Goal: Use online tool/utility: Utilize a website feature to perform a specific function

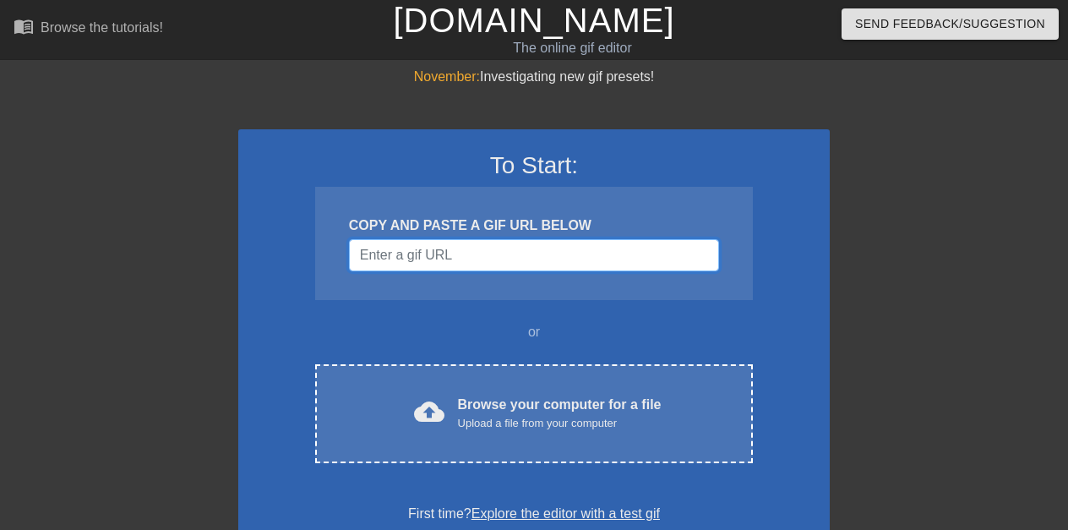
click at [519, 245] on input "Username" at bounding box center [534, 255] width 370 height 32
paste input "data:image/jpeg;base64,/9j/4AAQSkZJRgABAQAAAQABAAD/2wCEAAkGBwgHBgkIBwgKCgkLDRYP…"
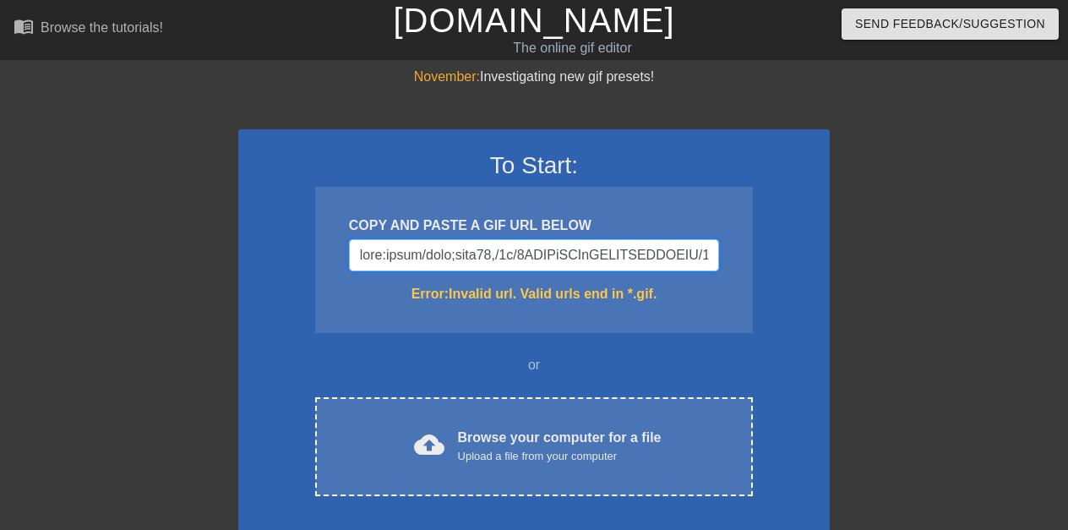
scroll to position [0, 78694]
type input "data:image/jpeg;base64,/9j/4AAQSkZJRgABAQAAAQABAAD/2wCEAAkGBwgHBgkIBwgKCgkLDRYP…"
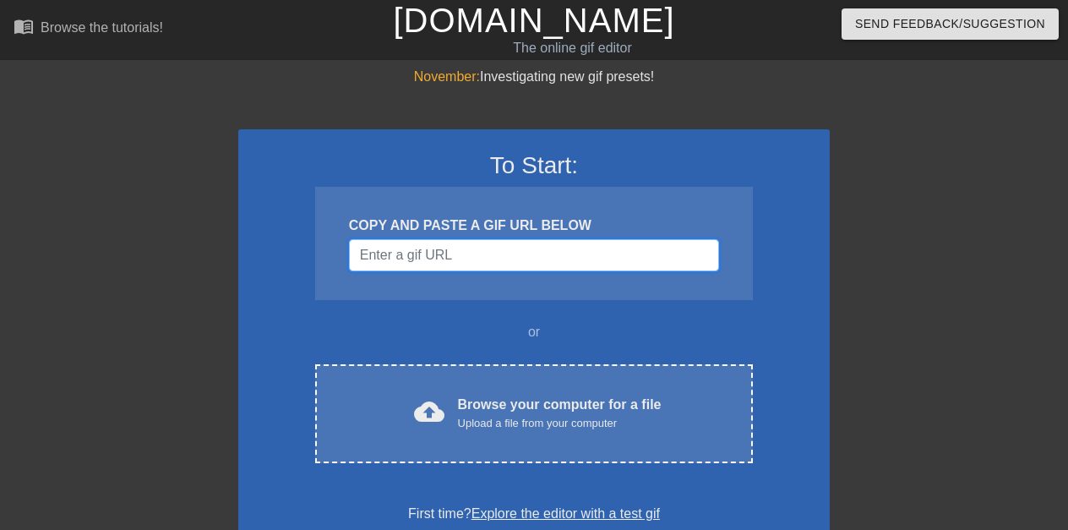
paste input "data:image/jpeg;base64,/9j/4AAQSkZJRgABAQAAAQABAAD/2wCEAAkGBwgHBgkIBwgKCgkLDRYP…"
type input "data:image/jpeg;base64,/9j/4AAQSkZJRgABAQAAAQABAAD/2wCEAAkGBwgHBgkIBwgKCgkLDRYP…"
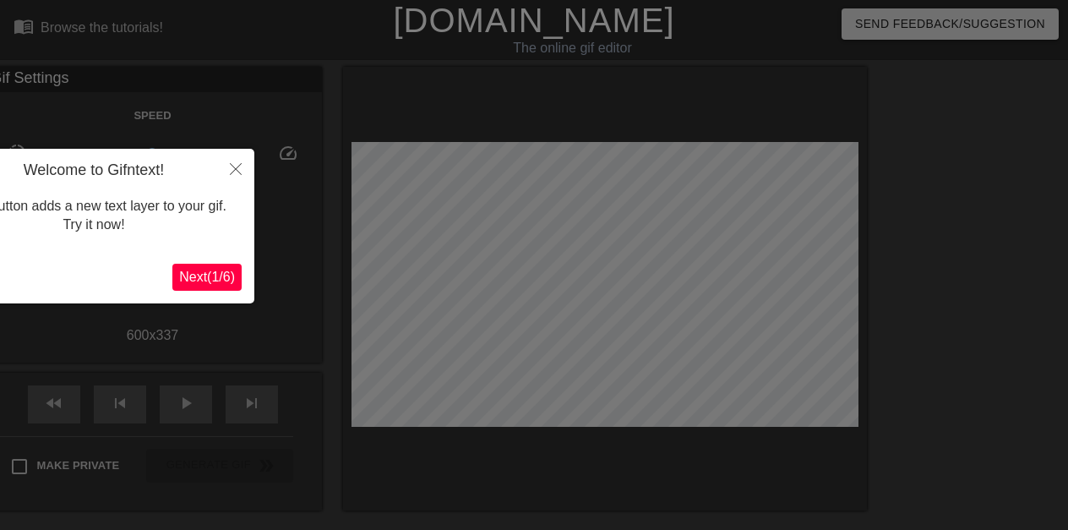
scroll to position [41, 0]
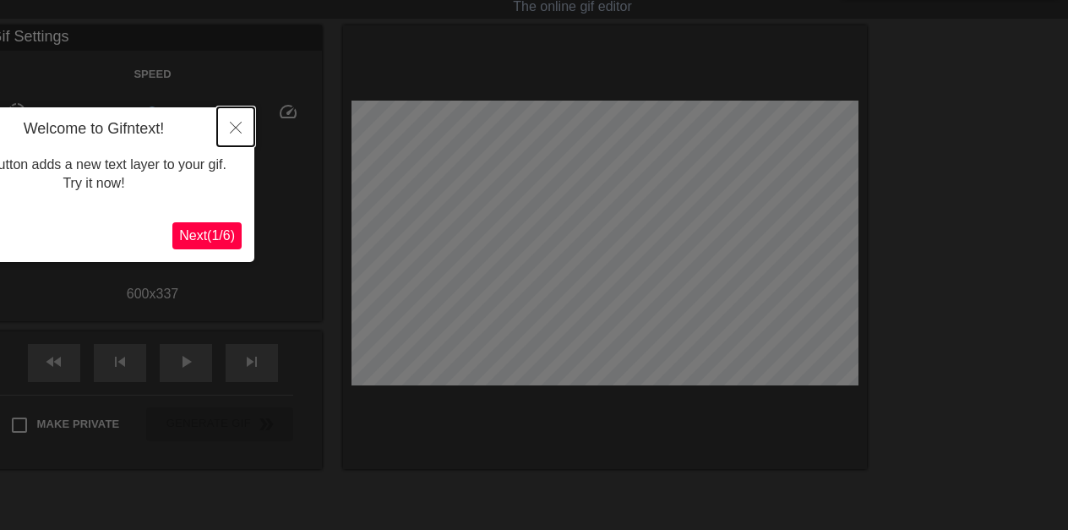
click at [232, 123] on icon "Close" at bounding box center [236, 128] width 12 height 12
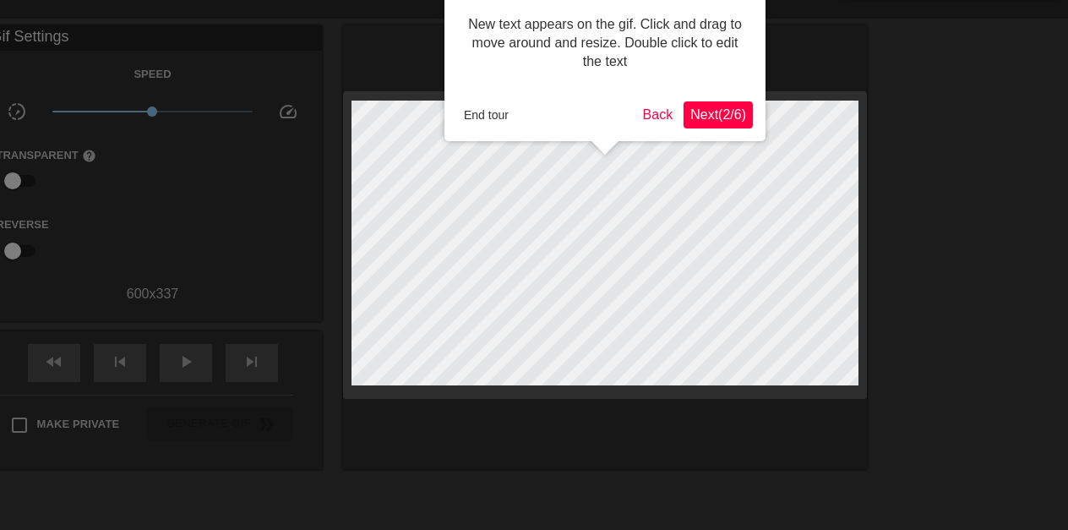
scroll to position [0, 0]
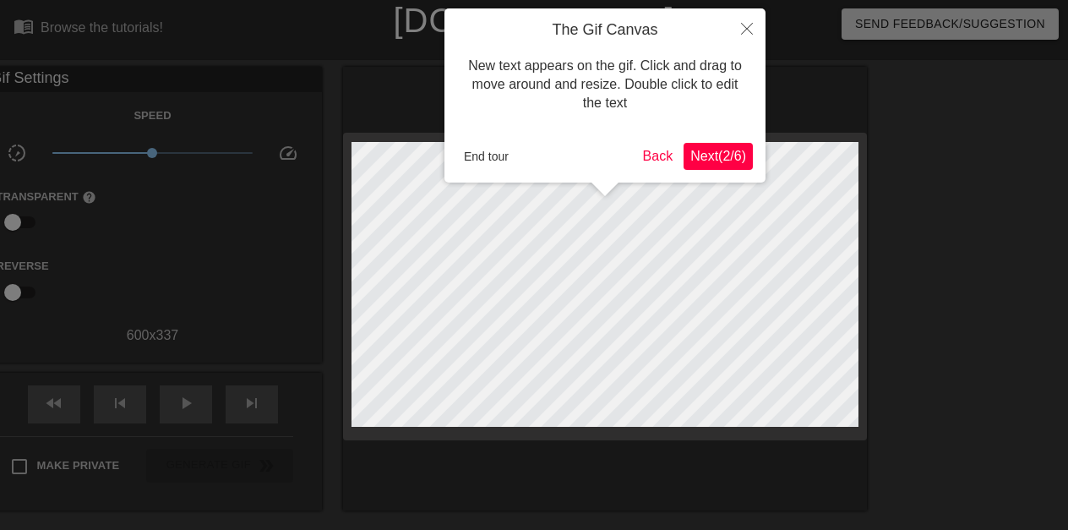
click at [557, 26] on h4 "The Gif Canvas" at bounding box center [605, 30] width 296 height 19
click at [740, 26] on button "Close" at bounding box center [746, 27] width 37 height 39
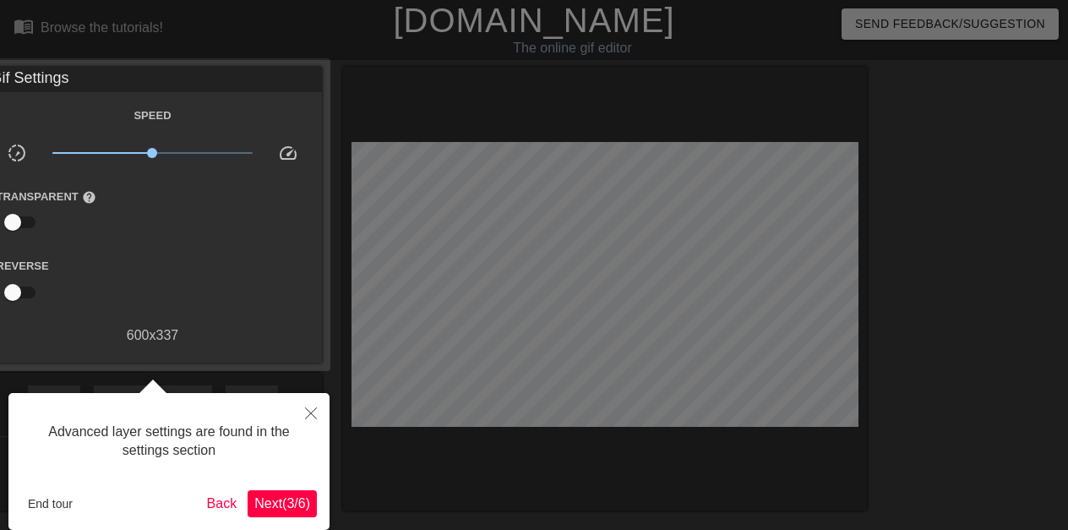
scroll to position [41, 0]
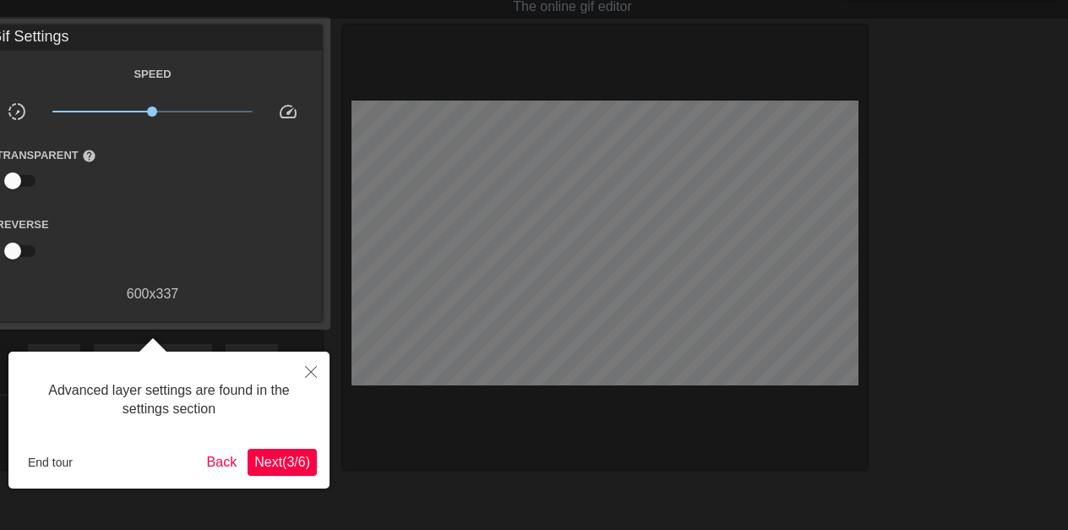
click at [308, 209] on div "Speed slow_motion_video x1.00 speed Transparent help Reverse 600 x 337" at bounding box center [153, 183] width 313 height 241
click at [308, 367] on icon "Close" at bounding box center [311, 372] width 12 height 12
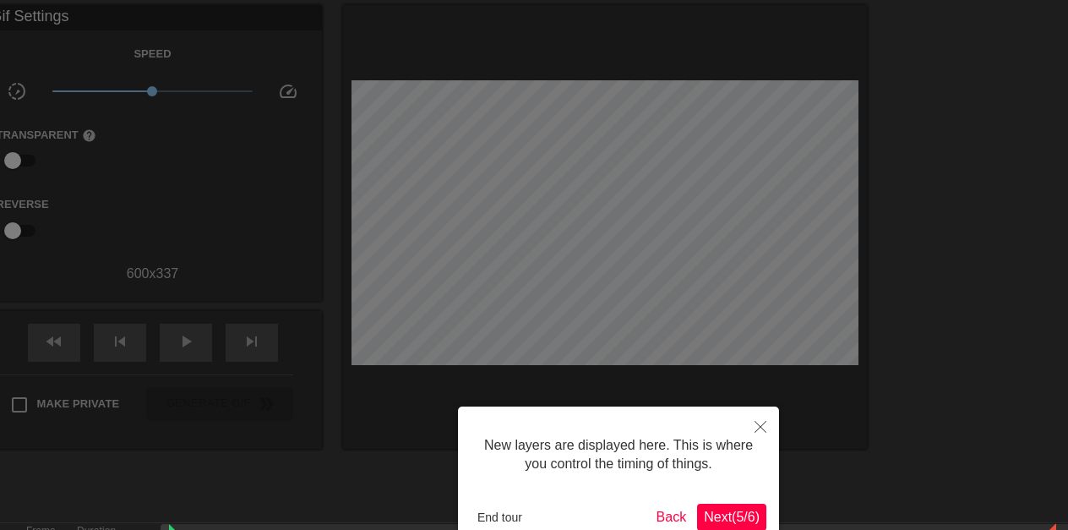
scroll to position [14, 0]
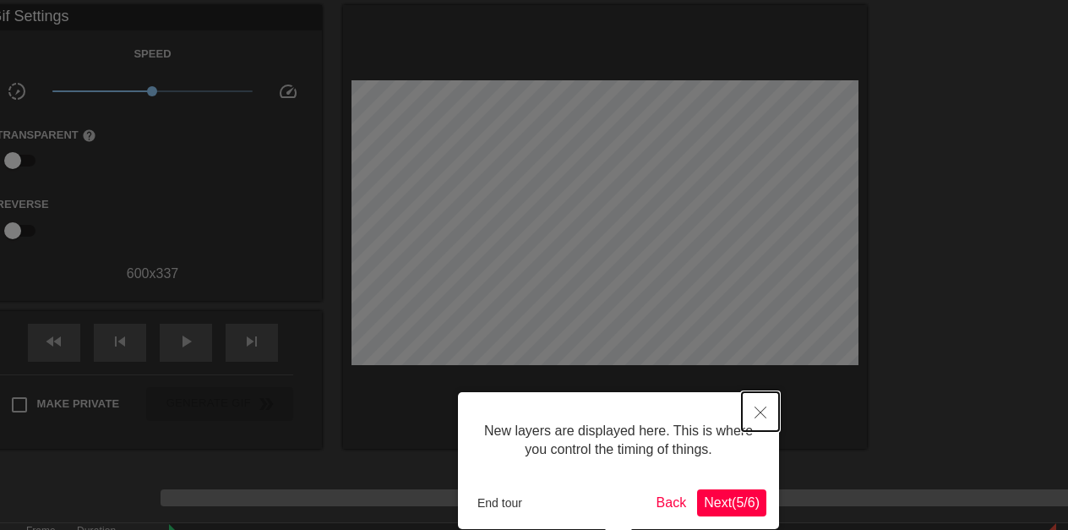
click at [757, 415] on icon "Close" at bounding box center [761, 412] width 12 height 12
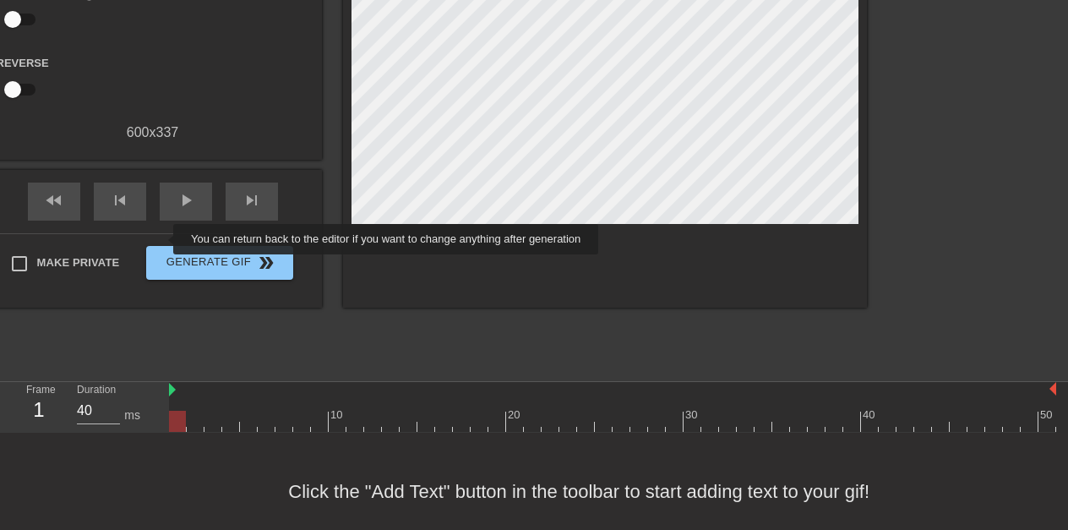
scroll to position [0, 0]
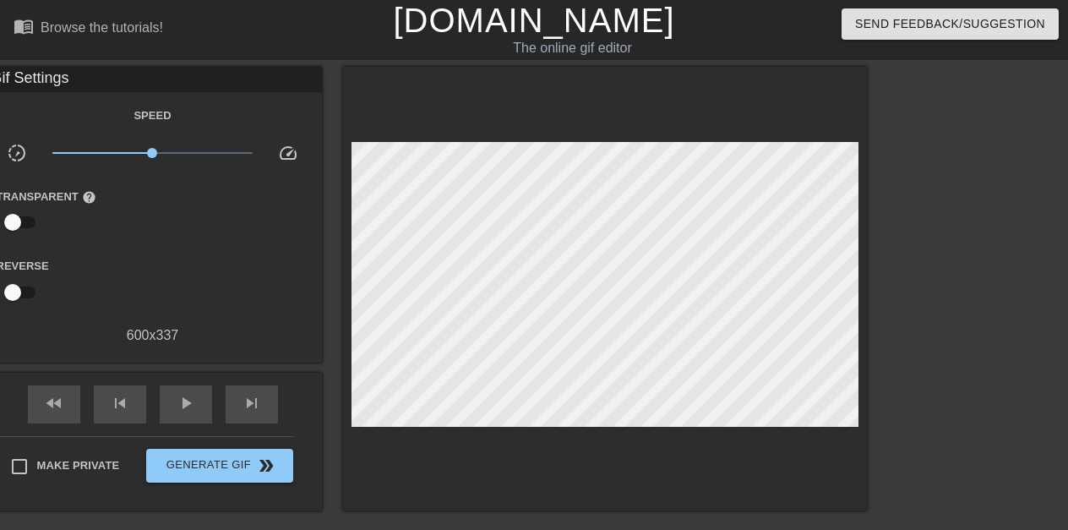
click at [286, 147] on div "title add_circle image add_circle crop photo_size_select_large help keyboard Gi…" at bounding box center [397, 289] width 939 height 444
click at [286, 147] on span "speed" at bounding box center [288, 153] width 20 height 20
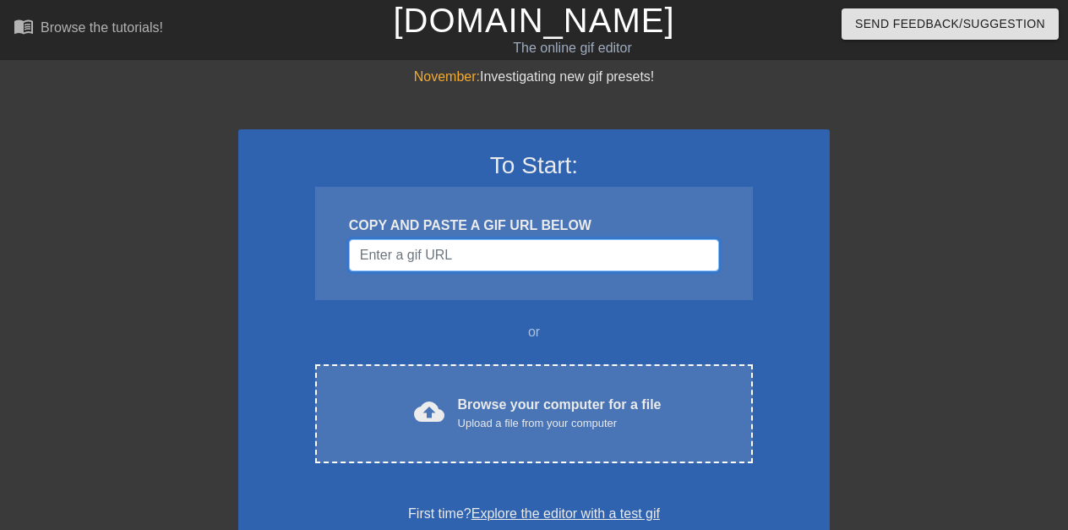
click at [519, 245] on input "Username" at bounding box center [534, 255] width 370 height 32
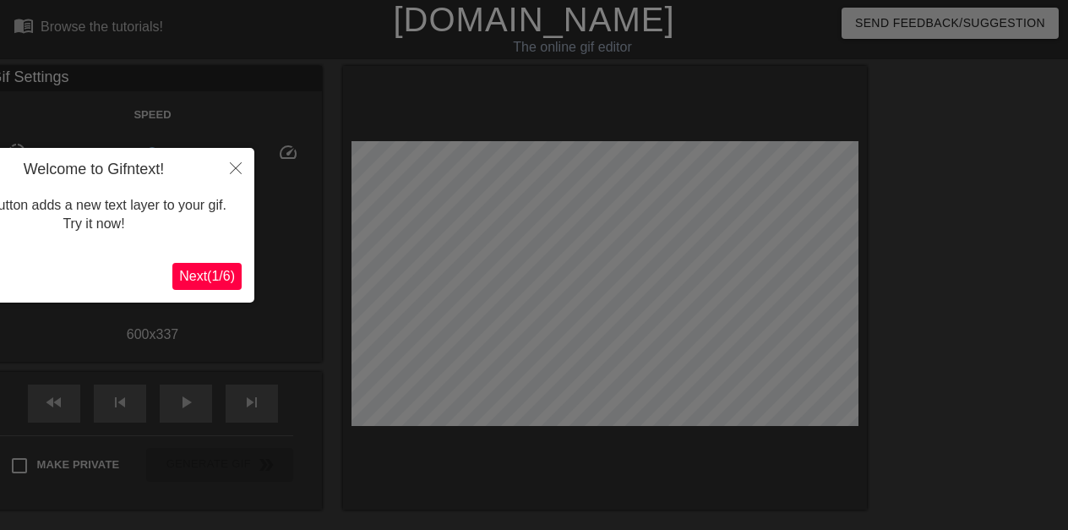
scroll to position [41, 0]
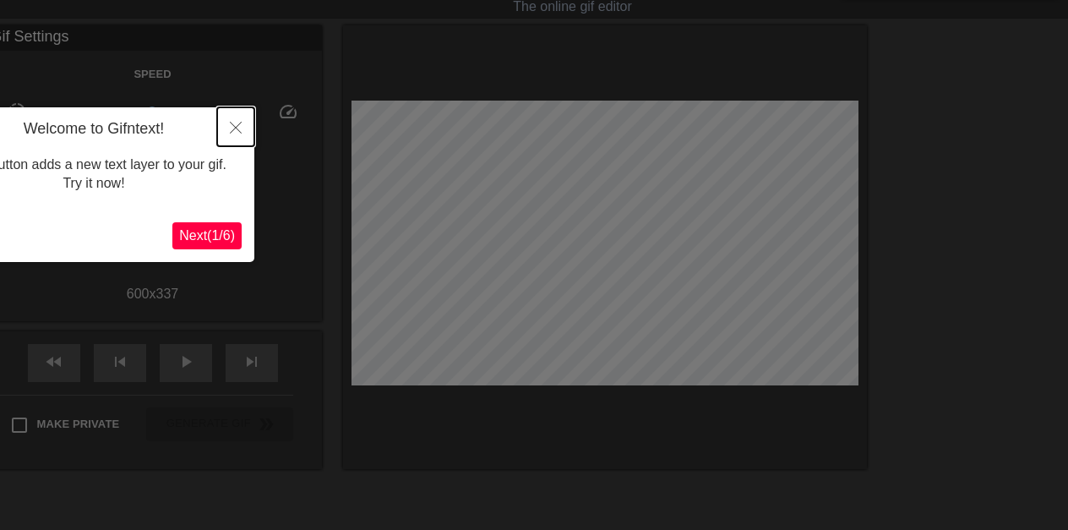
click at [232, 123] on icon "Close" at bounding box center [236, 128] width 12 height 12
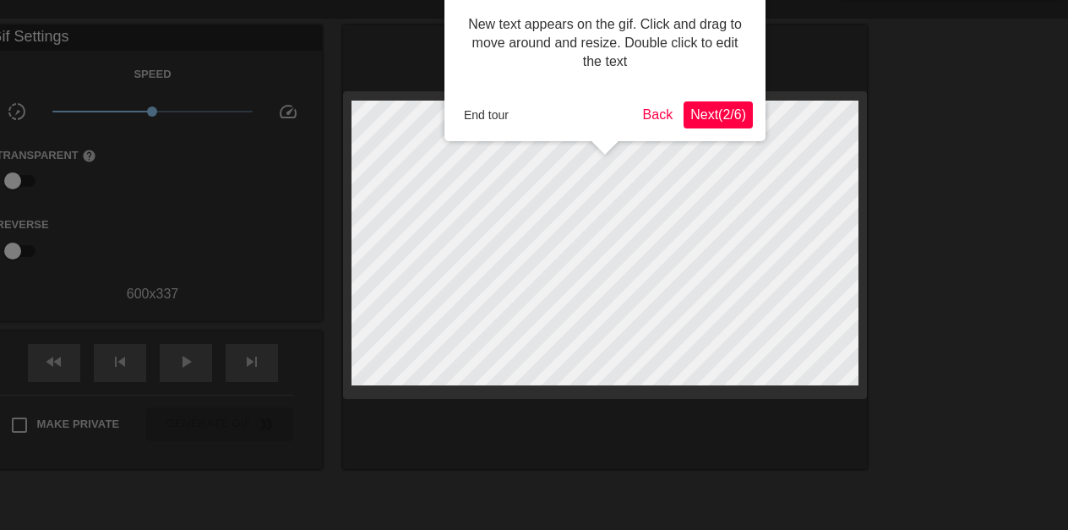
scroll to position [0, 0]
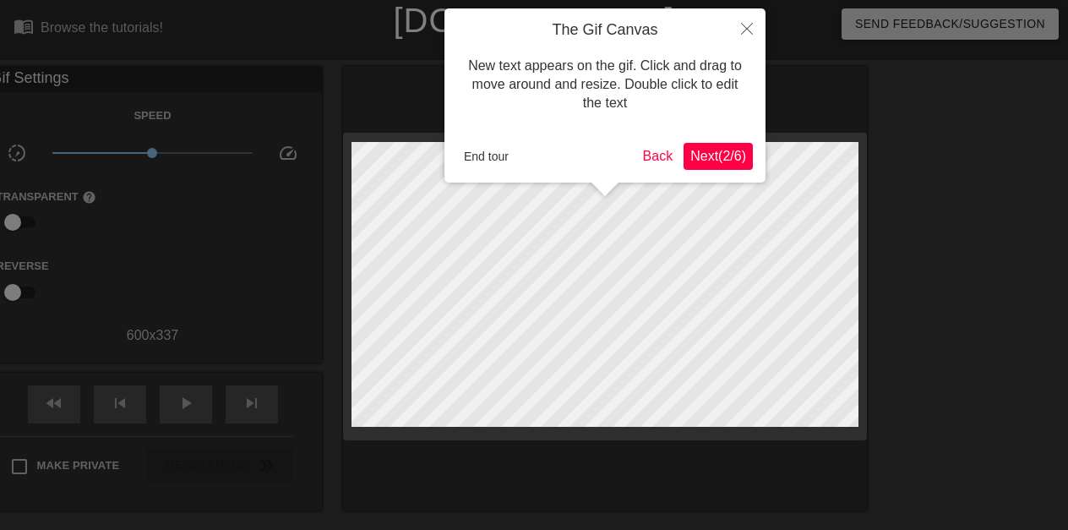
click at [557, 24] on h4 "The Gif Canvas" at bounding box center [605, 30] width 296 height 19
click at [740, 27] on button "Close" at bounding box center [746, 27] width 37 height 39
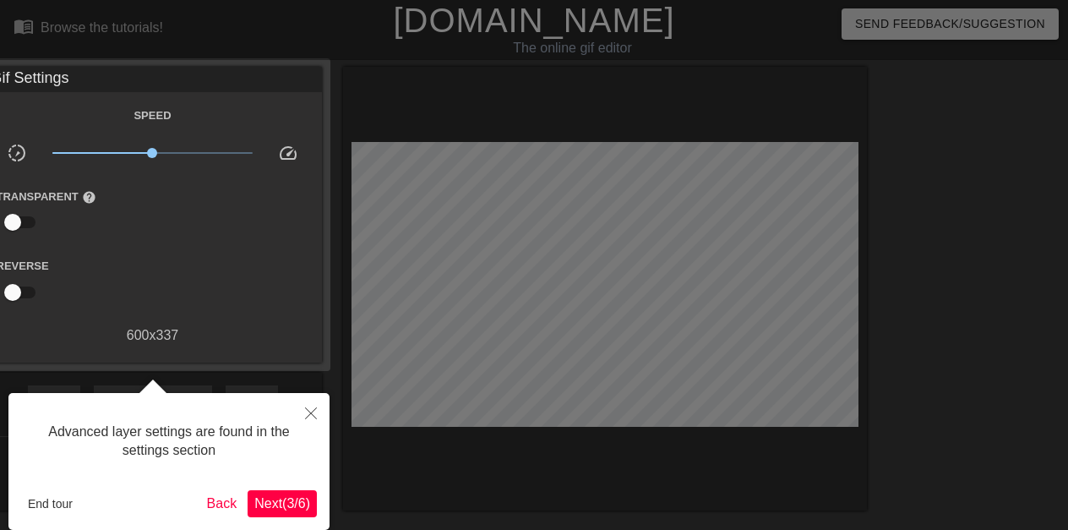
scroll to position [41, 0]
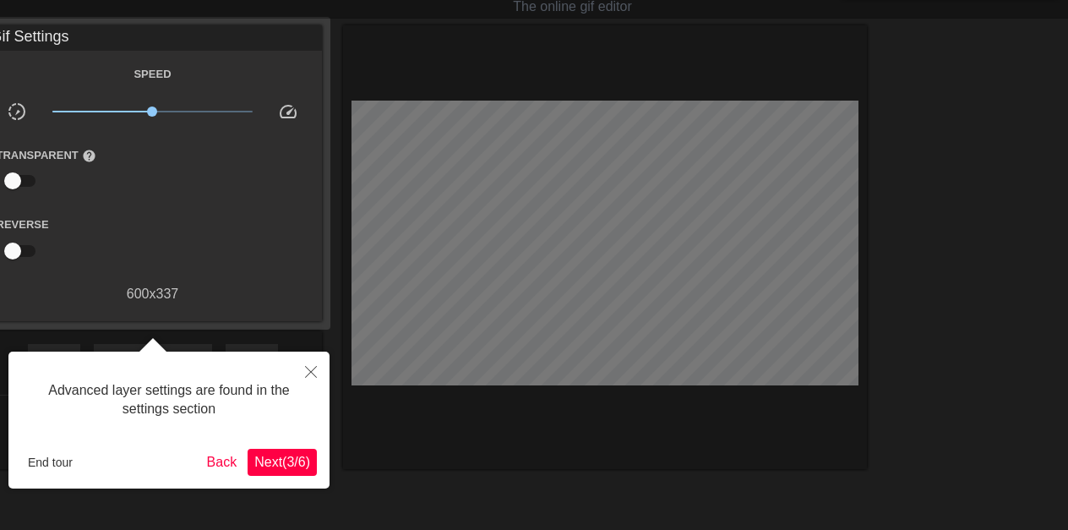
click at [308, 209] on div "Speed slow_motion_video x1.00 speed Transparent help Reverse 600 x 337" at bounding box center [153, 183] width 313 height 241
click at [308, 369] on icon "Close" at bounding box center [311, 372] width 12 height 12
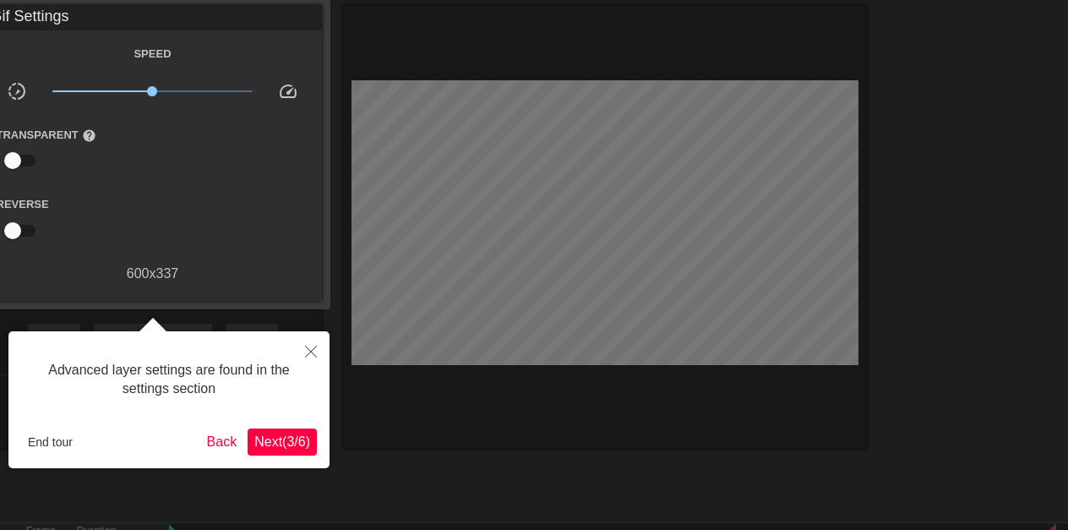
scroll to position [14, 0]
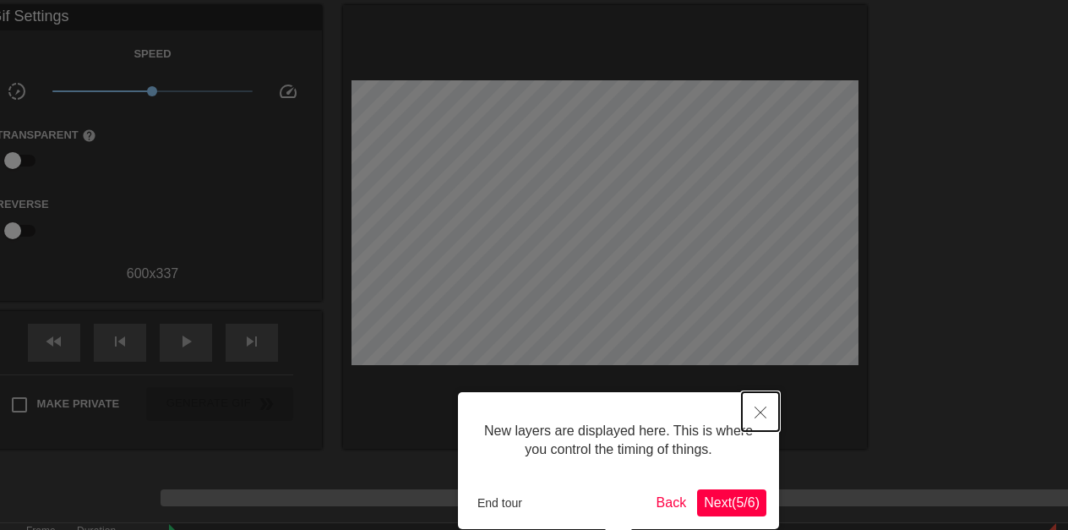
click at [757, 417] on icon "Close" at bounding box center [761, 412] width 12 height 12
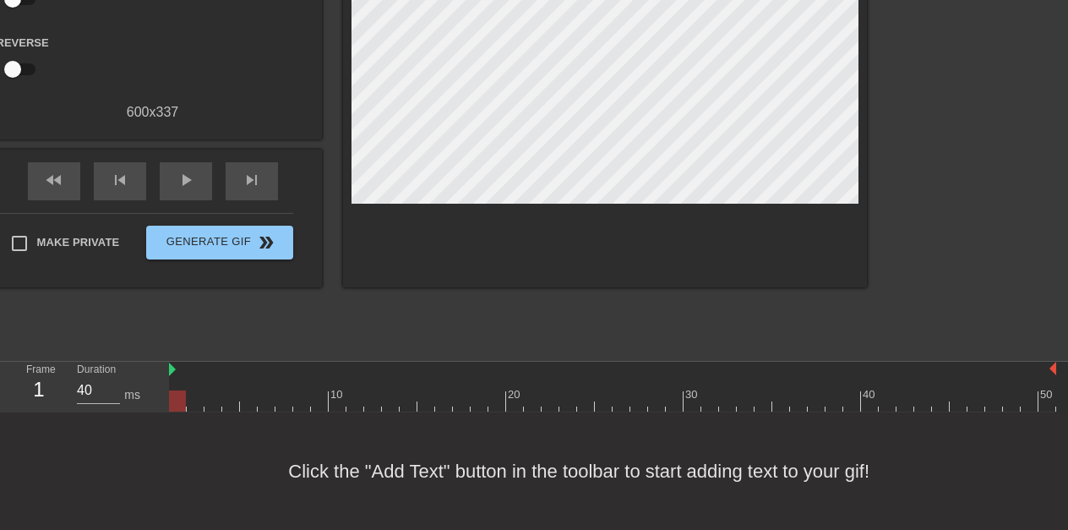
scroll to position [0, 0]
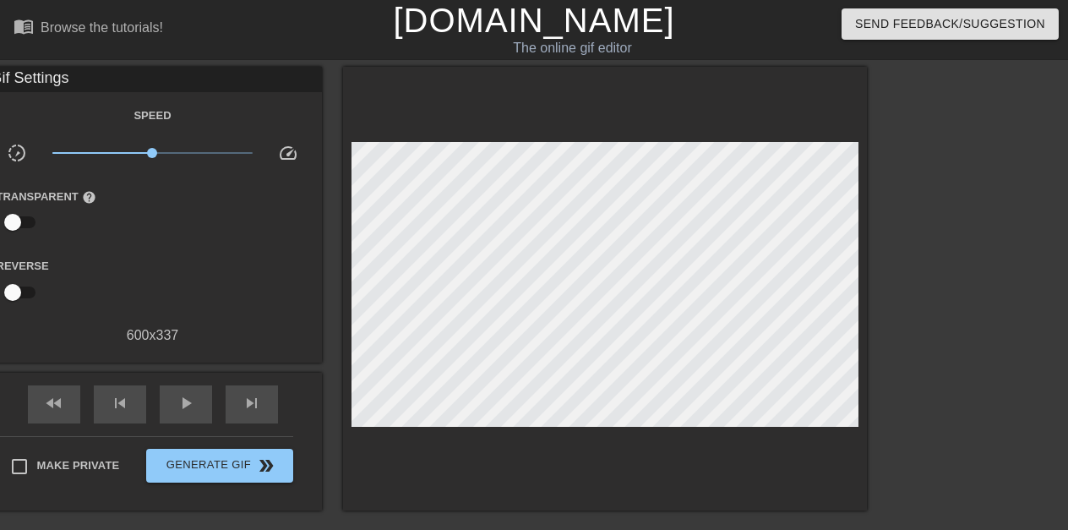
click at [286, 147] on span "speed" at bounding box center [288, 153] width 20 height 20
click at [156, 330] on div "600 x 337" at bounding box center [153, 335] width 338 height 20
click at [86, 26] on div "Browse the tutorials!" at bounding box center [102, 27] width 123 height 14
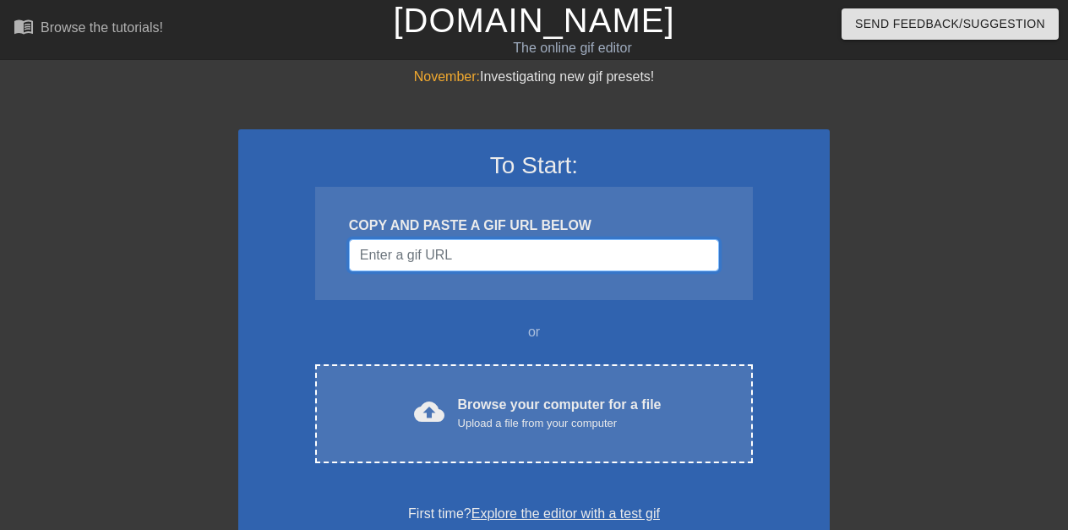
click at [519, 245] on input "Username" at bounding box center [534, 255] width 370 height 32
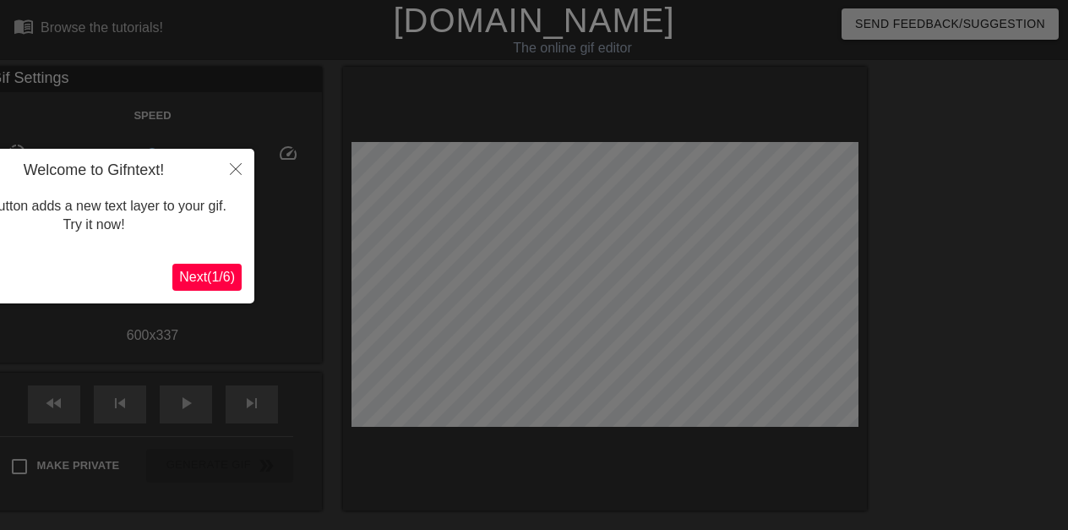
scroll to position [41, 0]
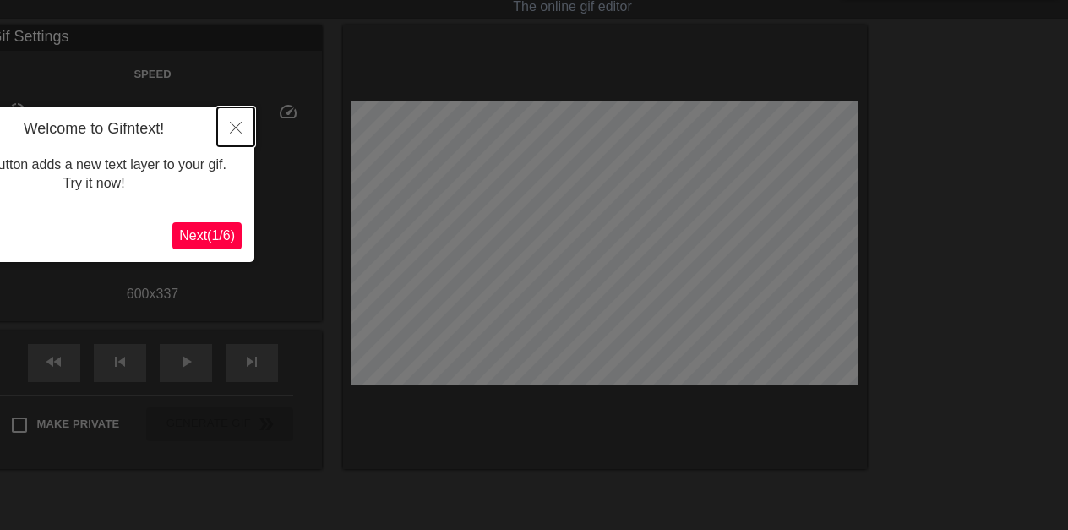
click at [232, 123] on icon "Close" at bounding box center [236, 128] width 12 height 12
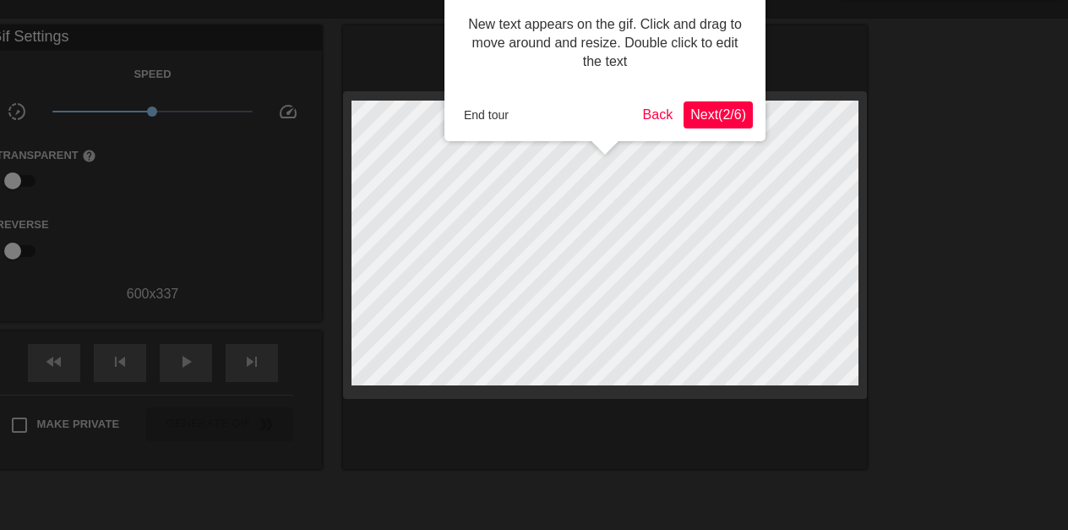
scroll to position [0, 0]
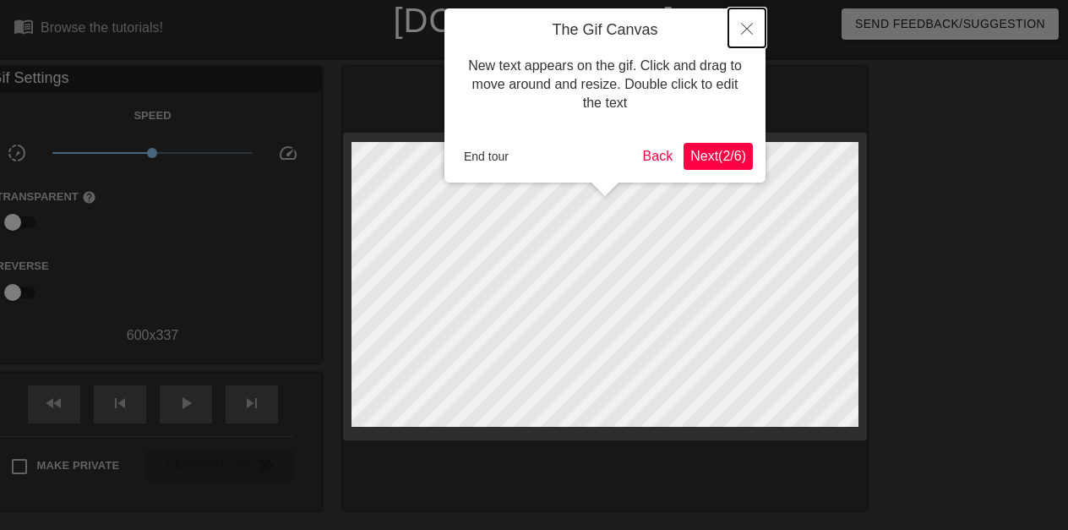
click at [740, 27] on button "Close" at bounding box center [746, 27] width 37 height 39
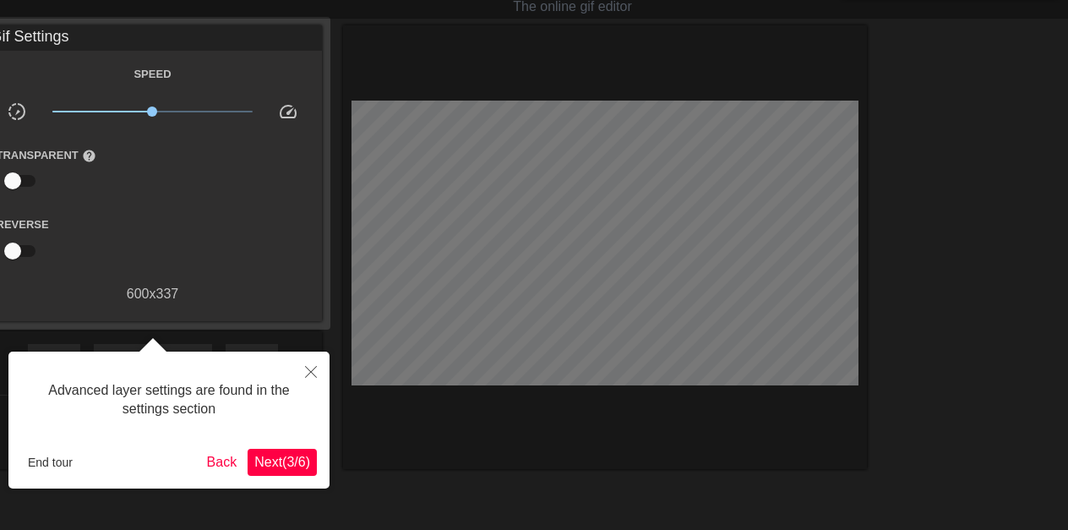
click at [54, 441] on div "Advanced layer settings are found in the settings section End tour Back Next ( …" at bounding box center [168, 420] width 321 height 137
click at [308, 369] on icon "Close" at bounding box center [311, 372] width 12 height 12
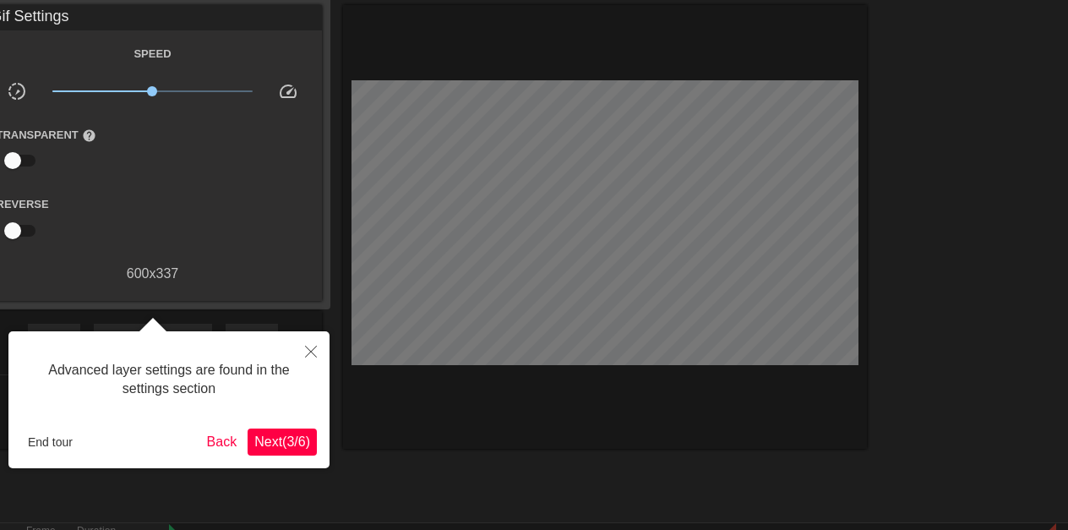
scroll to position [14, 0]
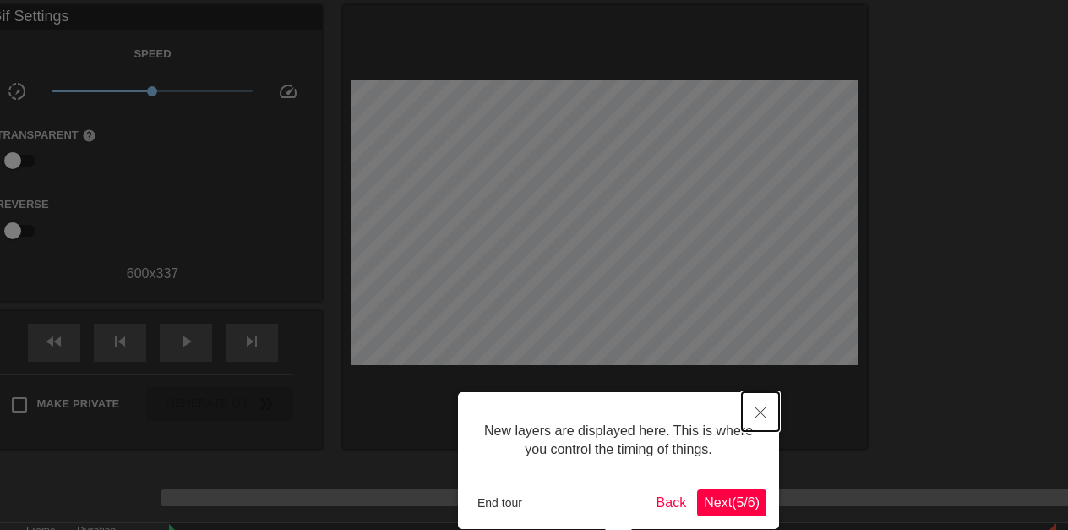
click at [757, 417] on icon "Close" at bounding box center [761, 412] width 12 height 12
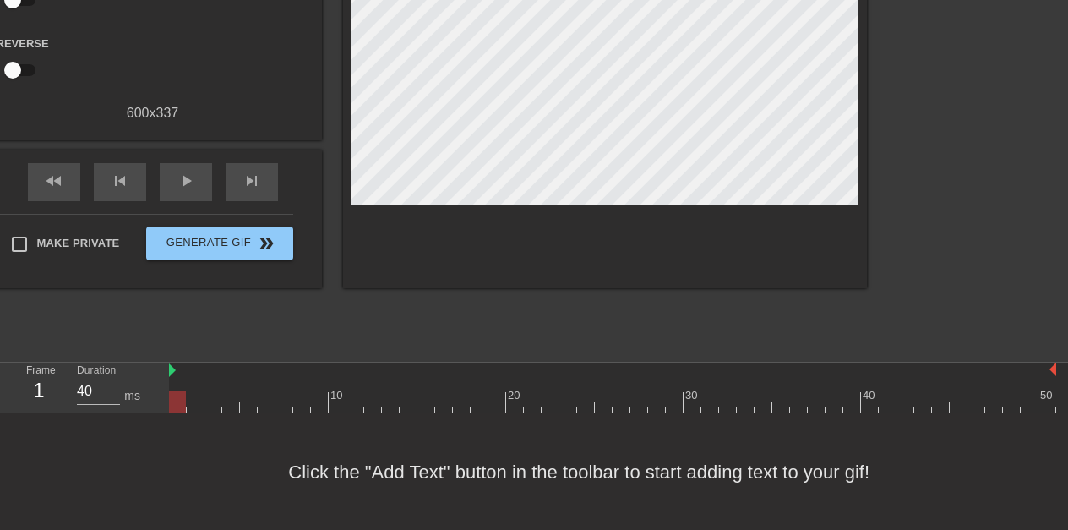
scroll to position [223, 0]
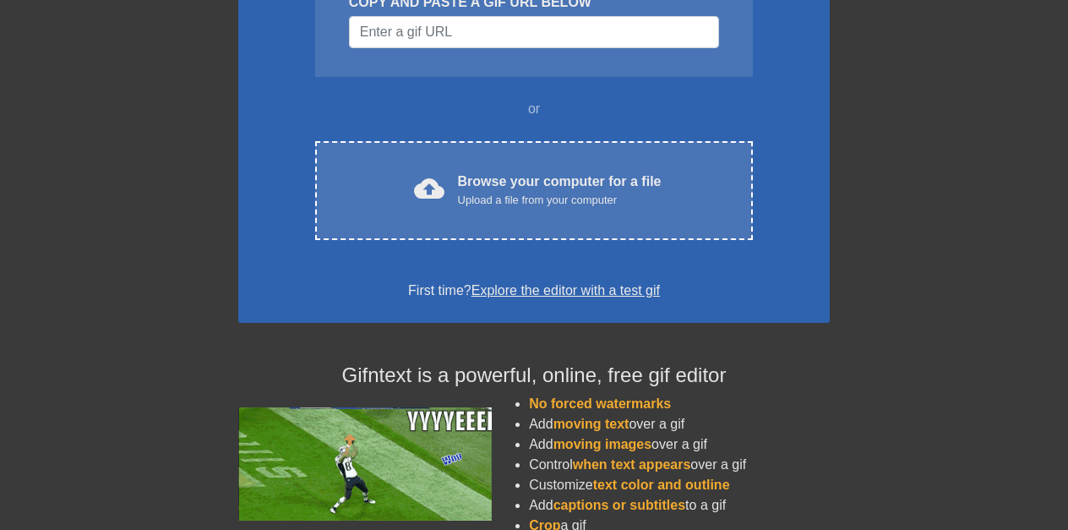
scroll to position [223, 0]
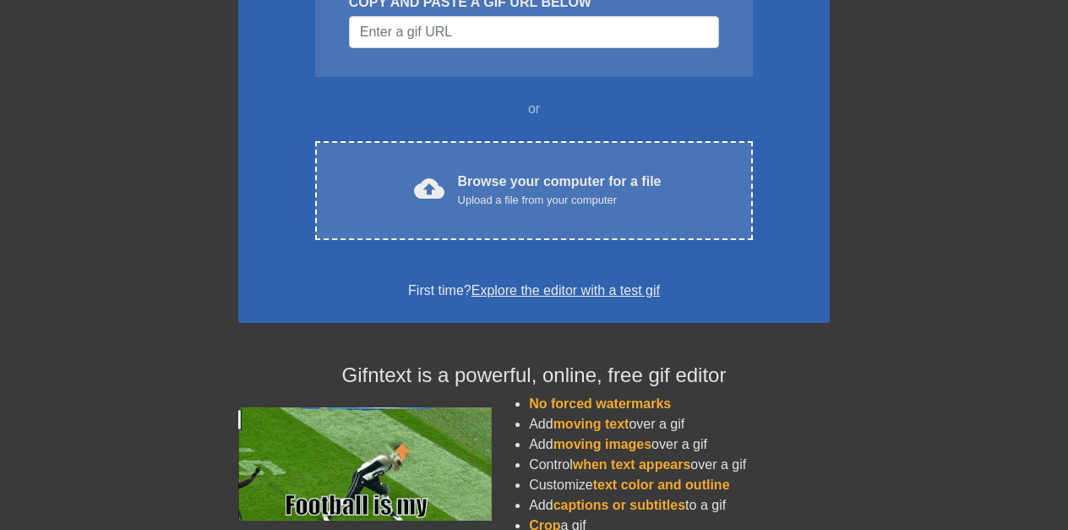
click at [541, 281] on div "First time? Explore the editor with a test gif" at bounding box center [534, 291] width 548 height 20
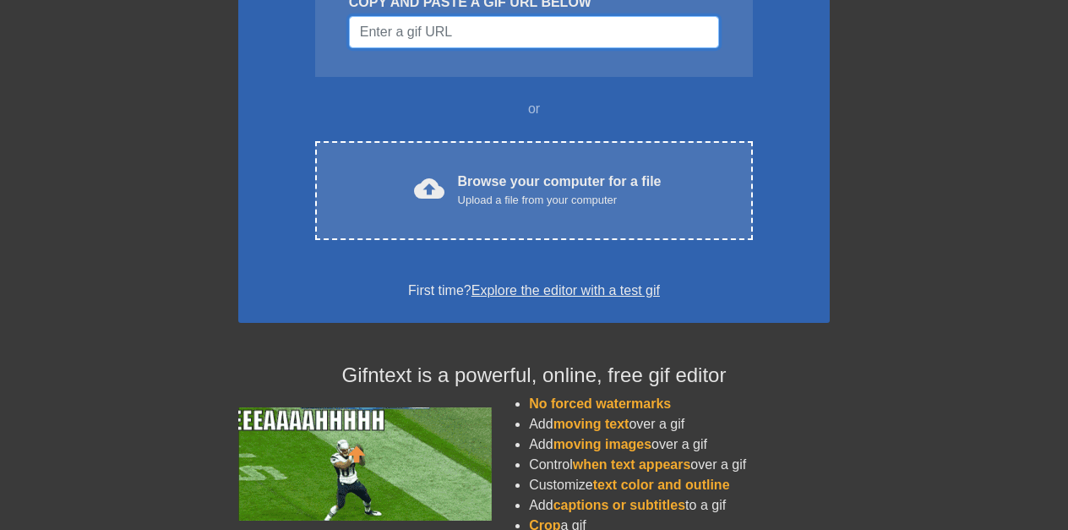
click at [519, 26] on input "Username" at bounding box center [534, 32] width 370 height 32
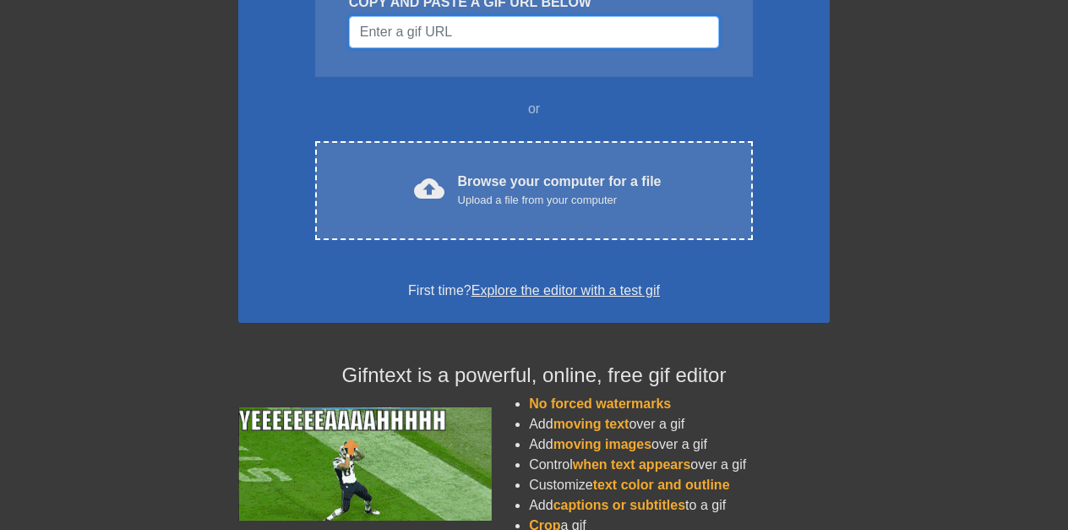
paste input "[URL][DOMAIN_NAME]"
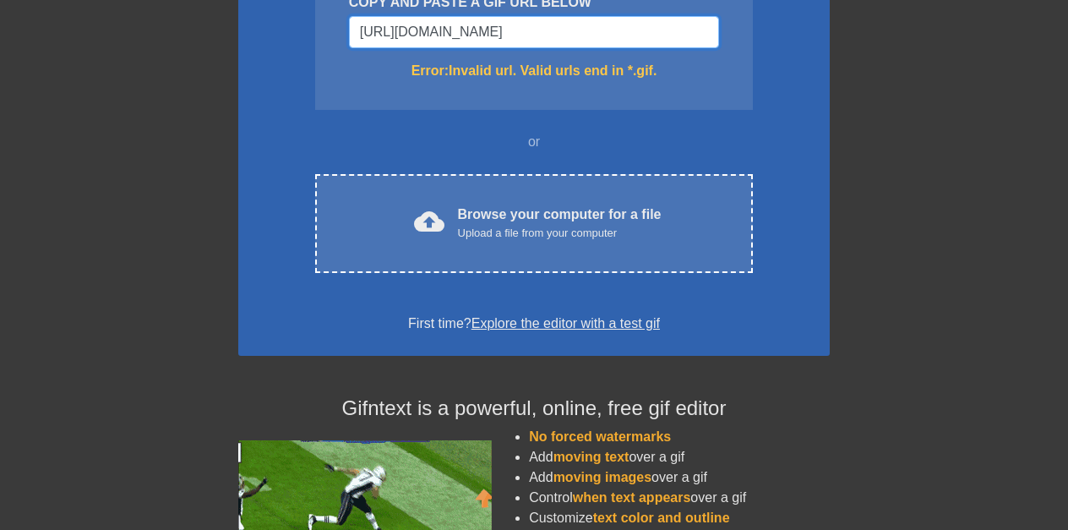
type input "[URL][DOMAIN_NAME]"
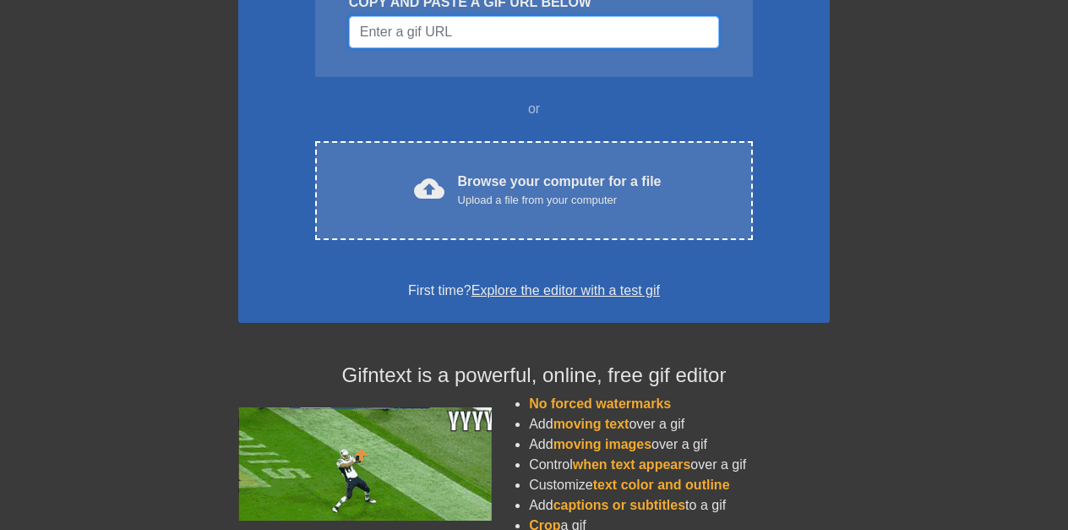
paste input "[URL][DOMAIN_NAME]"
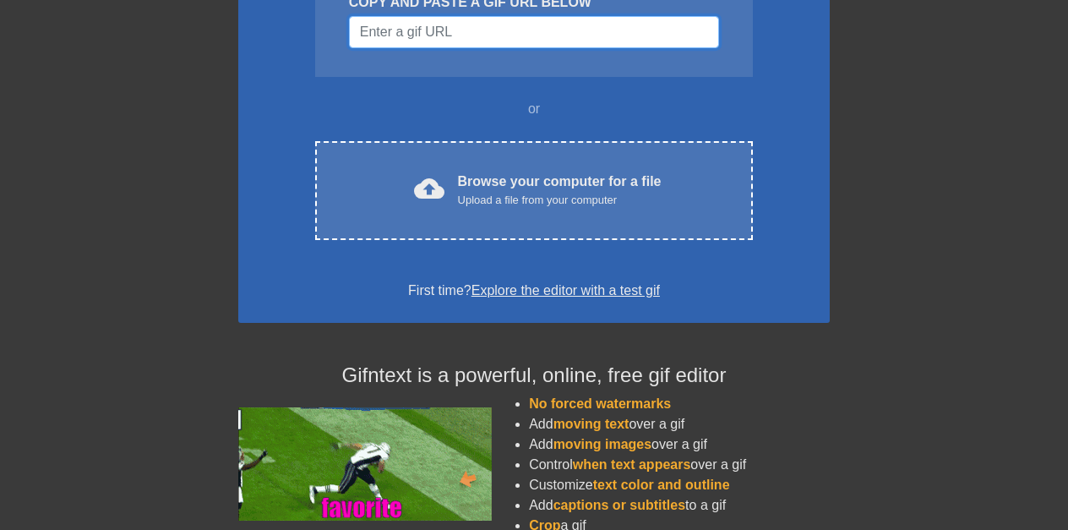
type input "[URL][DOMAIN_NAME]"
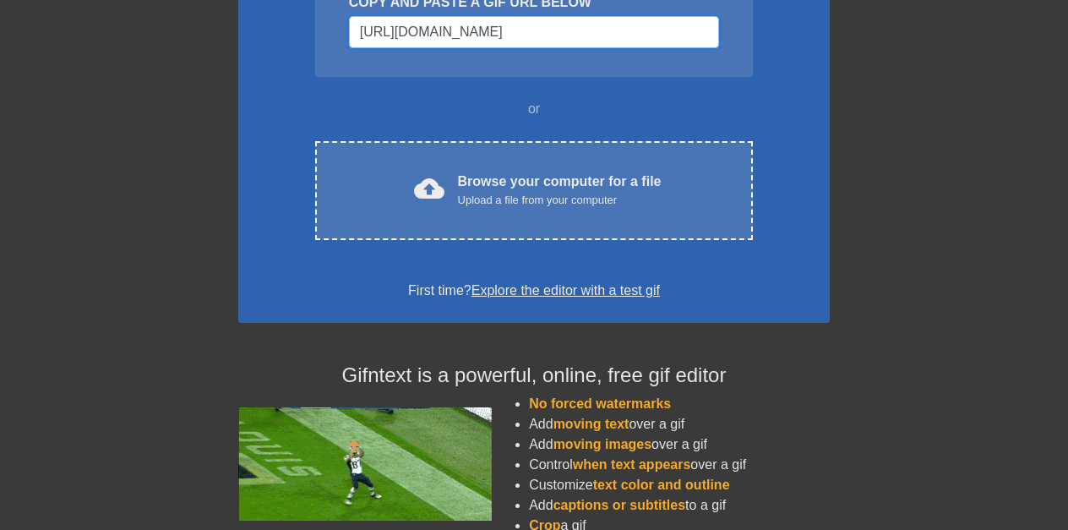
scroll to position [0, 467]
